Goal: Check status: Check status

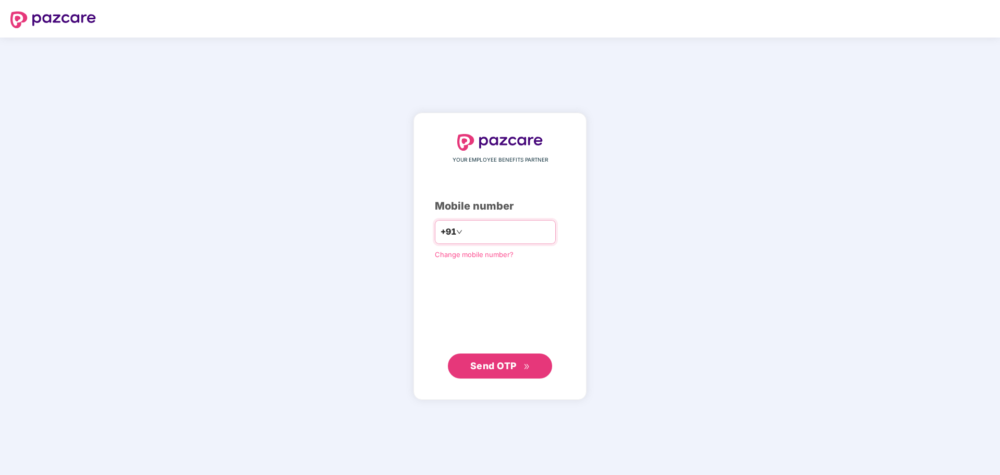
type input "**********"
click at [503, 364] on span "Send OTP" at bounding box center [493, 365] width 46 height 11
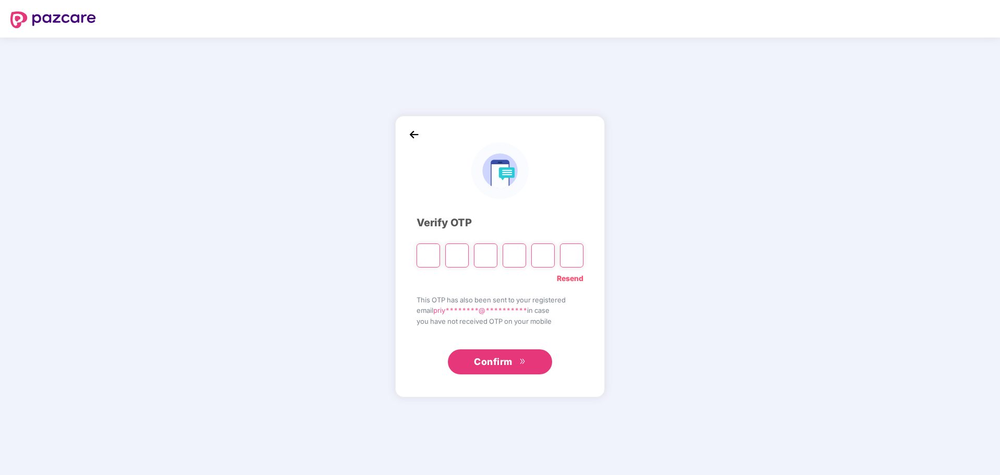
type input "*"
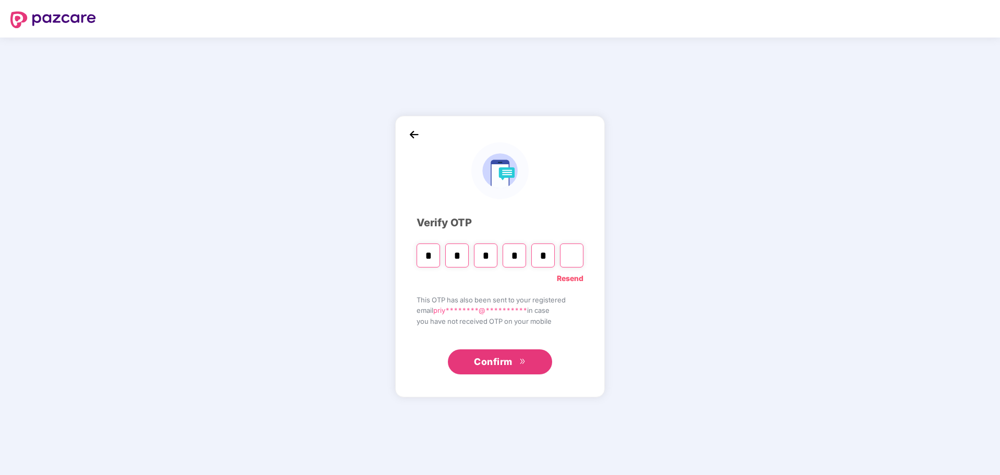
type input "*"
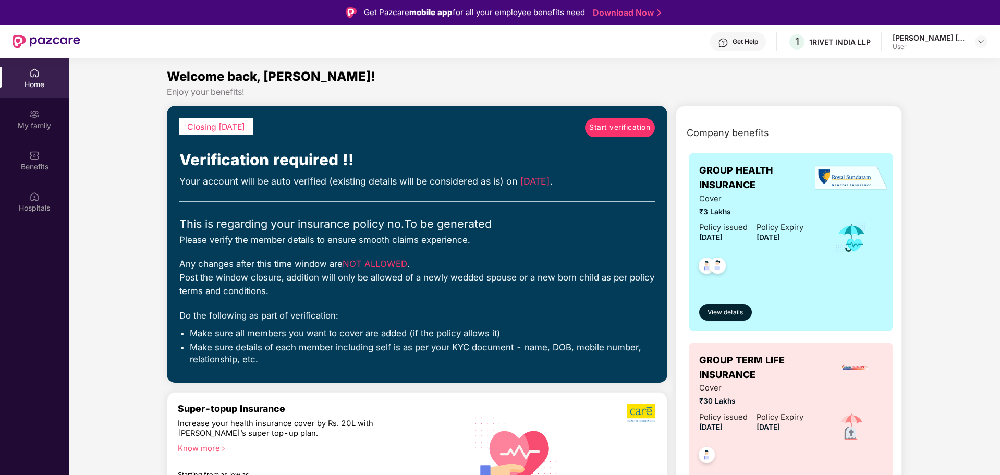
click at [925, 48] on div "User" at bounding box center [928, 47] width 73 height 8
click at [931, 36] on div "[PERSON_NAME] [PERSON_NAME]" at bounding box center [928, 38] width 73 height 10
click at [981, 44] on img at bounding box center [981, 42] width 8 height 8
click at [689, 85] on div "Welcome back, [PERSON_NAME]!" at bounding box center [534, 77] width 735 height 20
click at [34, 119] on img at bounding box center [34, 114] width 10 height 10
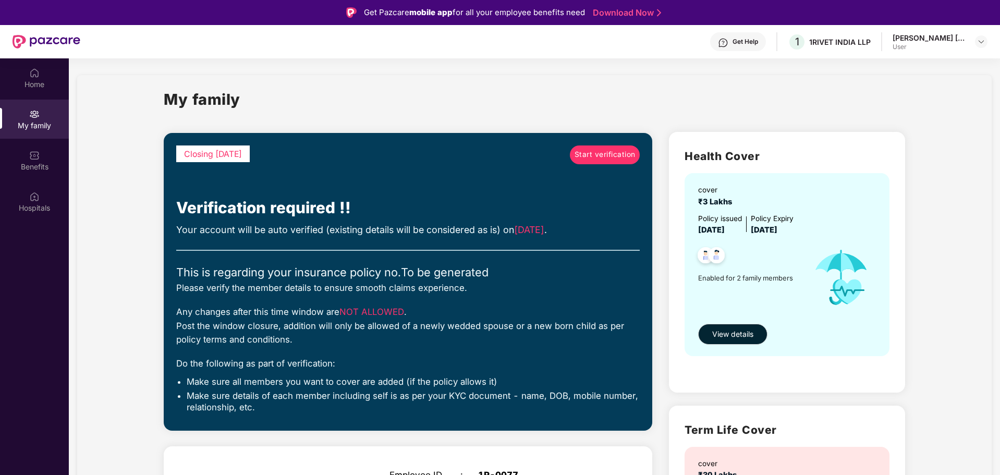
drag, startPoint x: 996, startPoint y: 236, endPoint x: 997, endPoint y: 301, distance: 65.2
click at [890, 349] on div "Health Cover cover ₹3 Lakhs Policy issued [DATE] Policy Expiry [DATE] Enabled f…" at bounding box center [787, 262] width 236 height 260
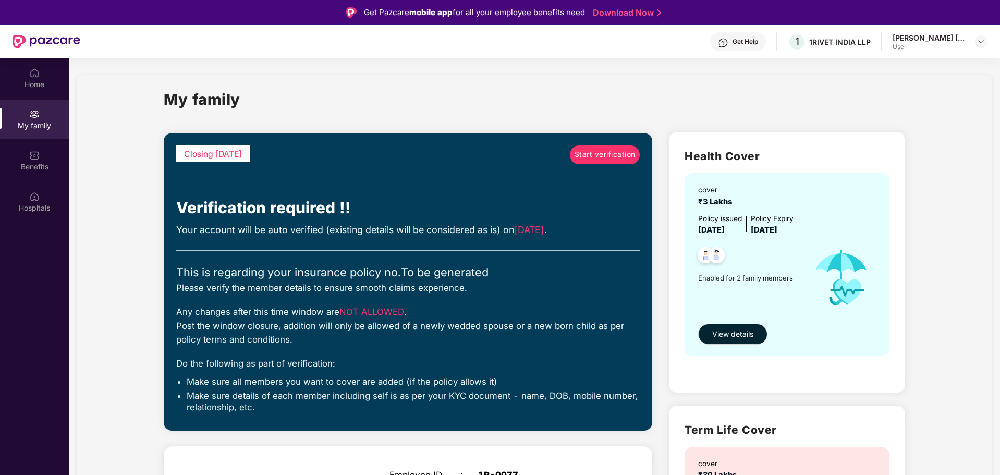
scroll to position [371, 0]
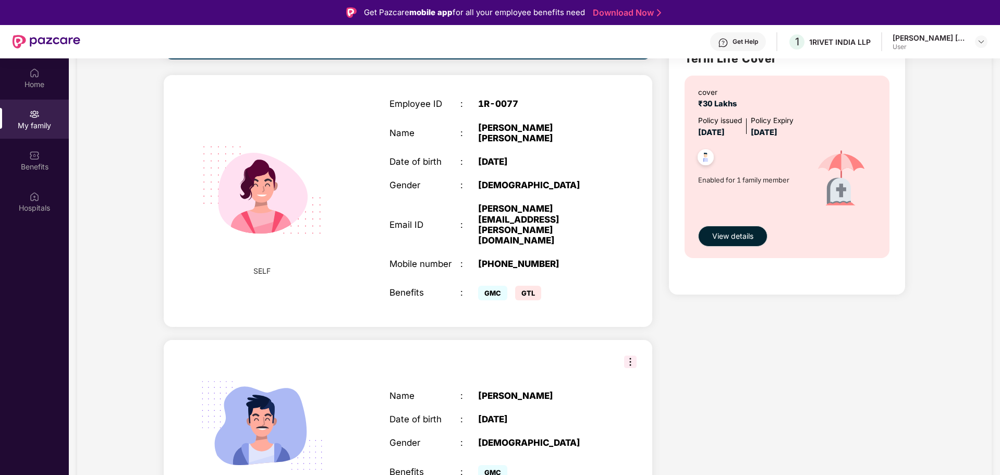
click at [503, 156] on div "[DATE]" at bounding box center [540, 161] width 124 height 10
click at [569, 180] on div "[DEMOGRAPHIC_DATA]" at bounding box center [540, 185] width 124 height 10
click at [626, 355] on img at bounding box center [630, 361] width 13 height 13
click at [786, 326] on div "Health Cover cover ₹3 Lakhs Policy issued [DATE] Policy Expiry [DATE] Enabled f…" at bounding box center [786, 148] width 253 height 793
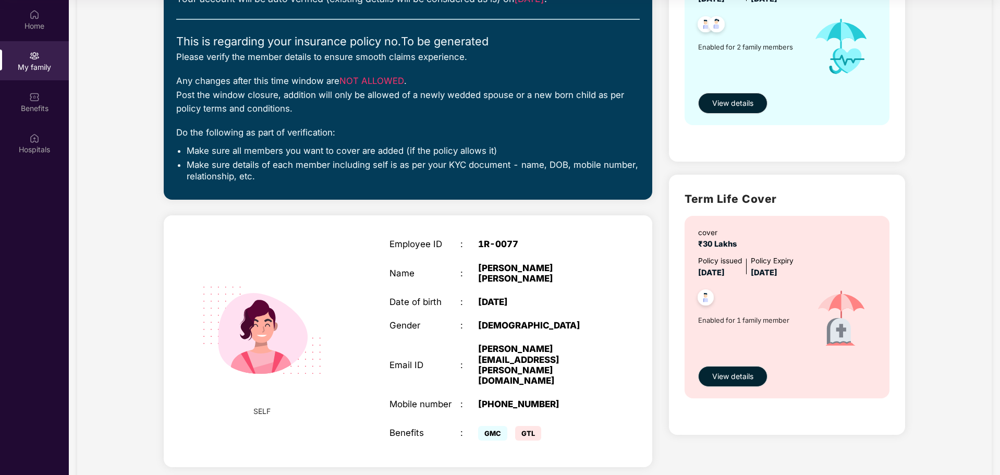
scroll to position [163, 0]
